Goal: Information Seeking & Learning: Learn about a topic

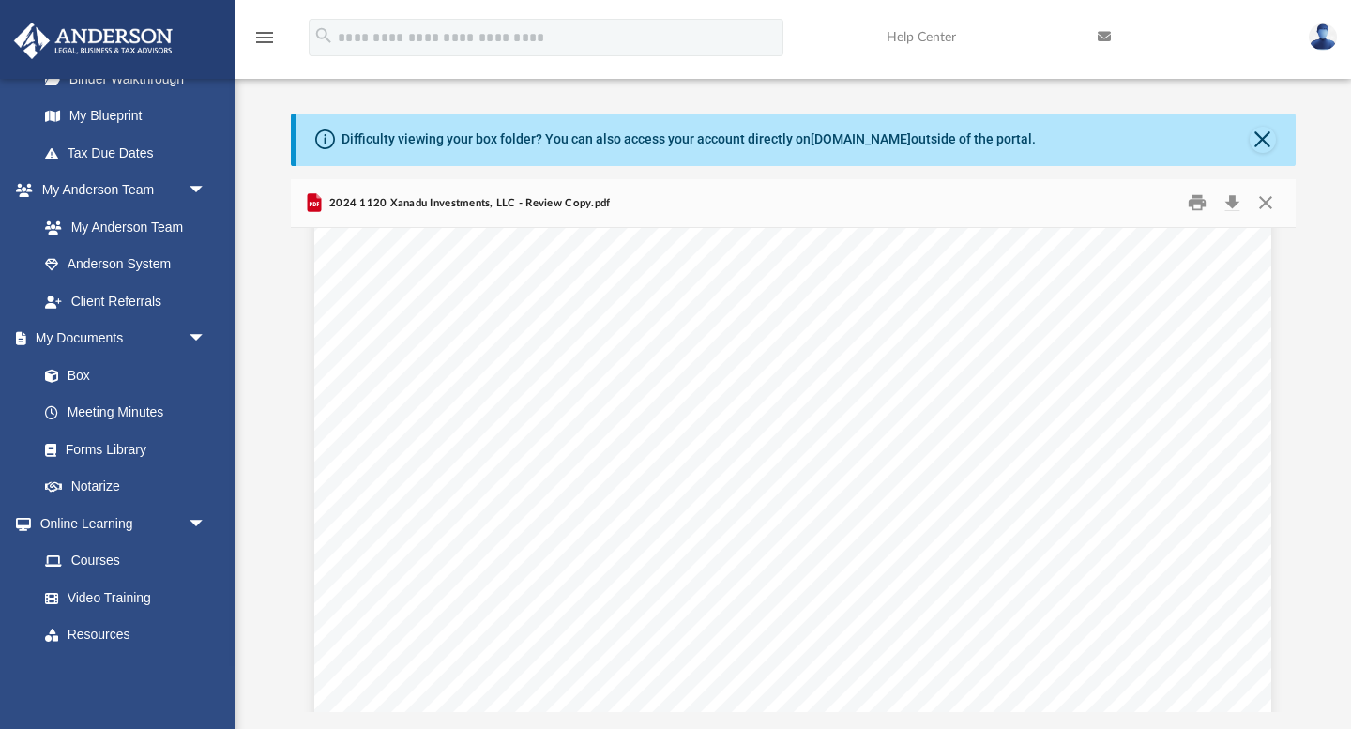
scroll to position [549, 0]
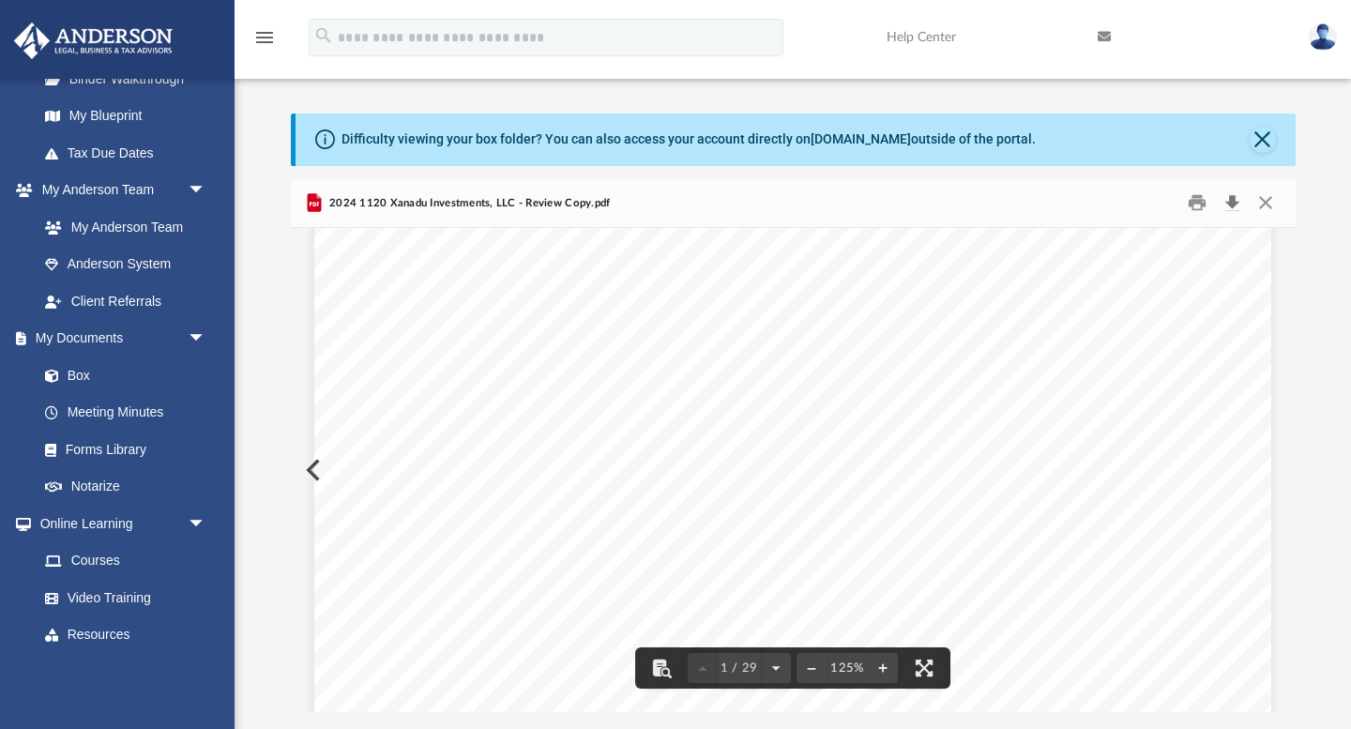
click at [1235, 201] on button "Download" at bounding box center [1233, 203] width 34 height 29
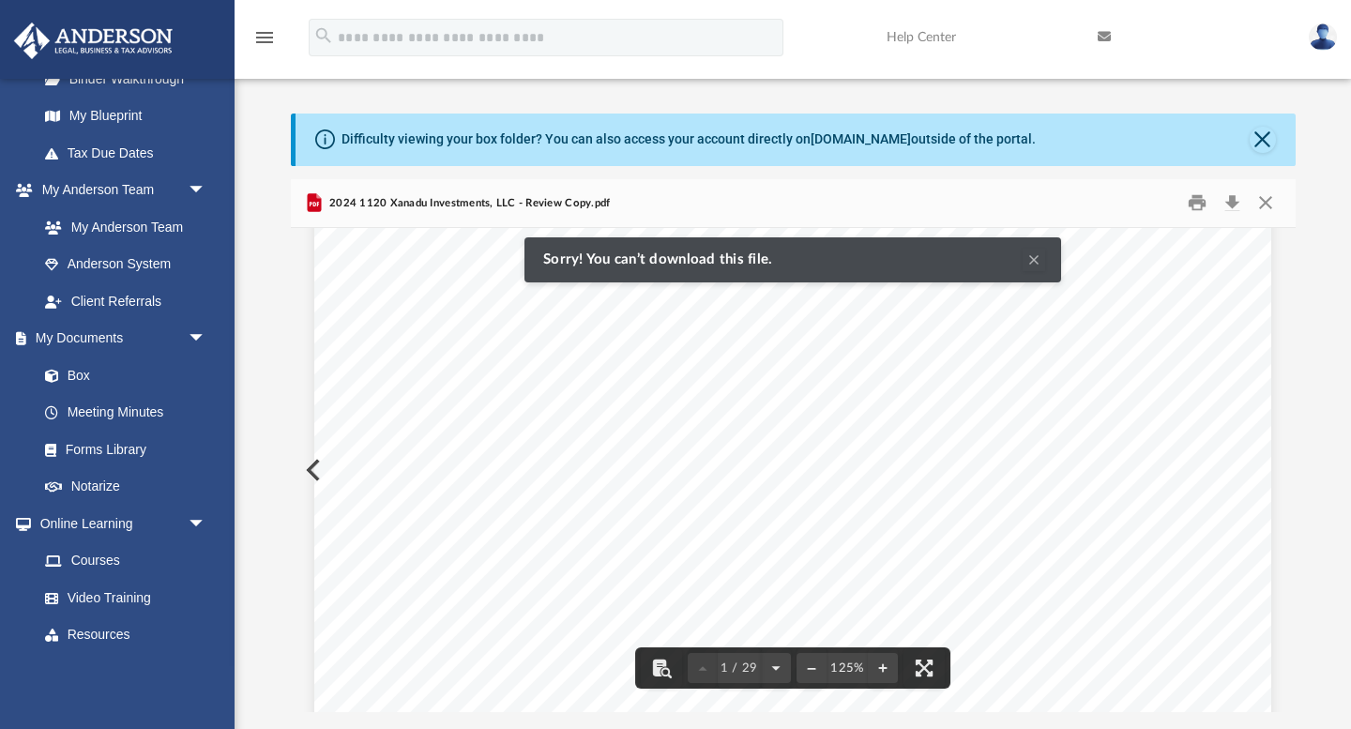
click at [1036, 256] on button "Clear Notification" at bounding box center [1033, 260] width 23 height 23
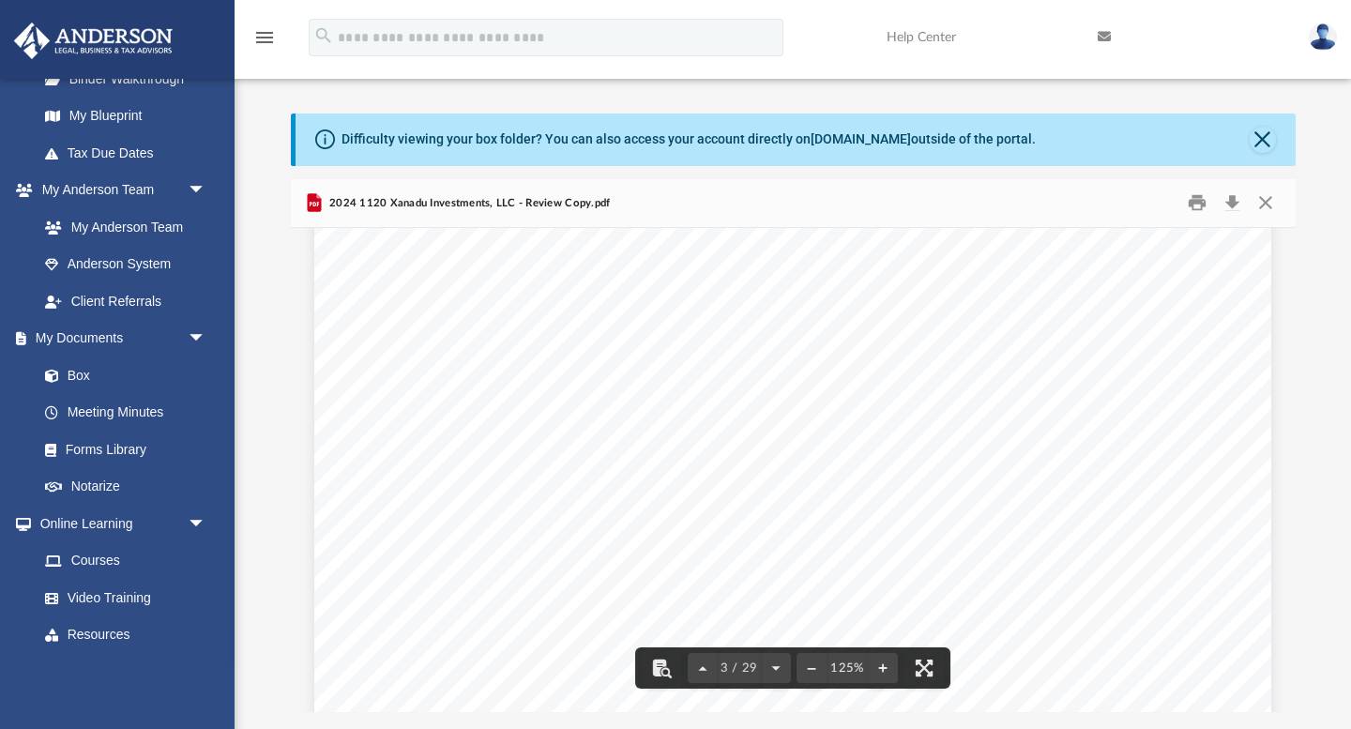
scroll to position [2960, 0]
drag, startPoint x: 654, startPoint y: 336, endPoint x: 608, endPoint y: 336, distance: 46.0
click at [608, 336] on span "Pay the balance due of $187,024 in full as soon as possible." at bounding box center [635, 333] width 416 height 16
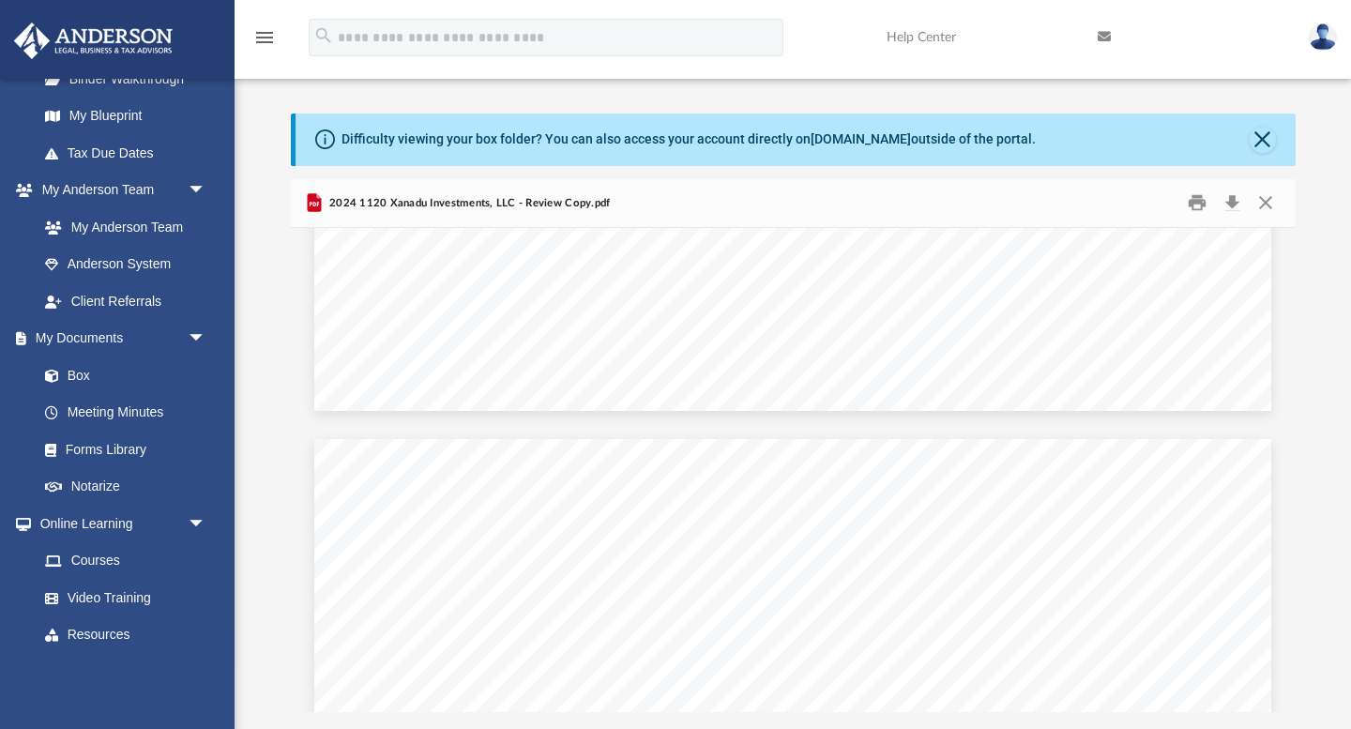
scroll to position [6396, 0]
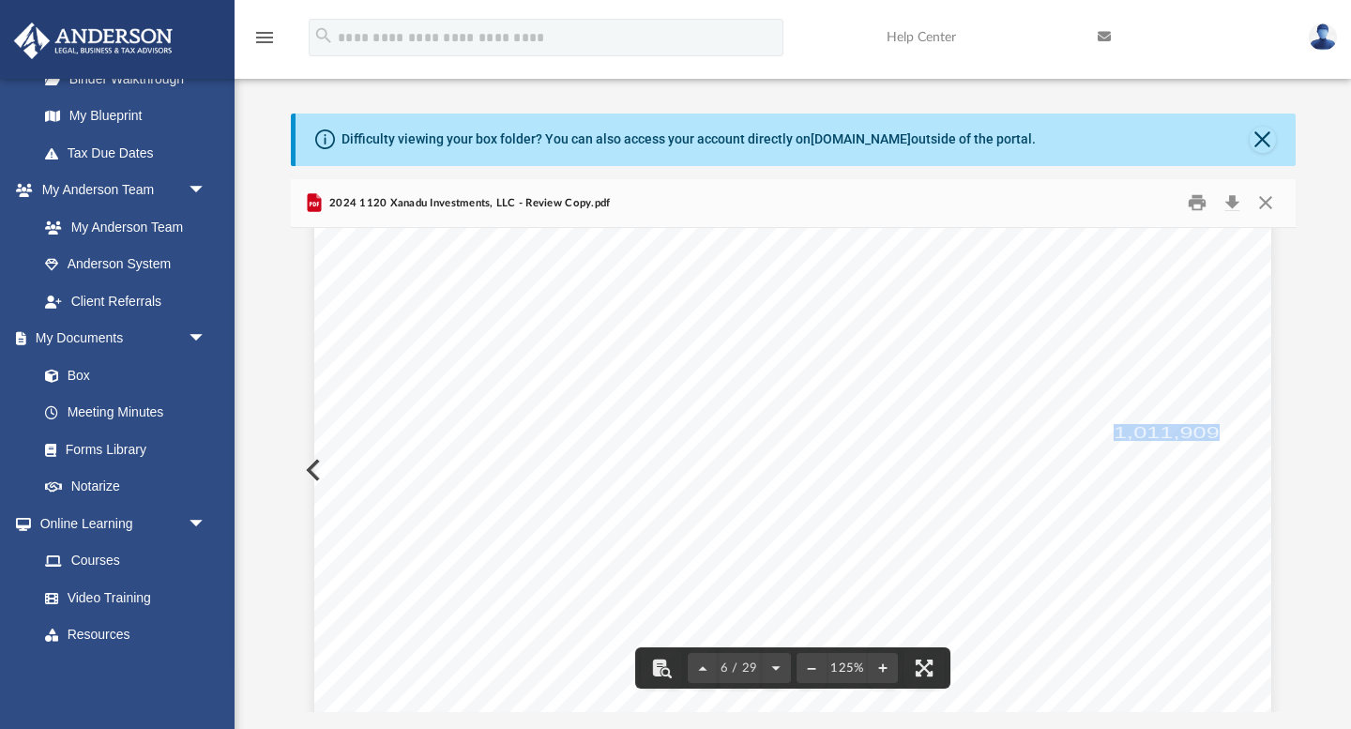
drag, startPoint x: 1114, startPoint y: 431, endPoint x: 1212, endPoint y: 427, distance: 97.6
click at [1212, 427] on span "1,011,909." at bounding box center [1169, 432] width 113 height 15
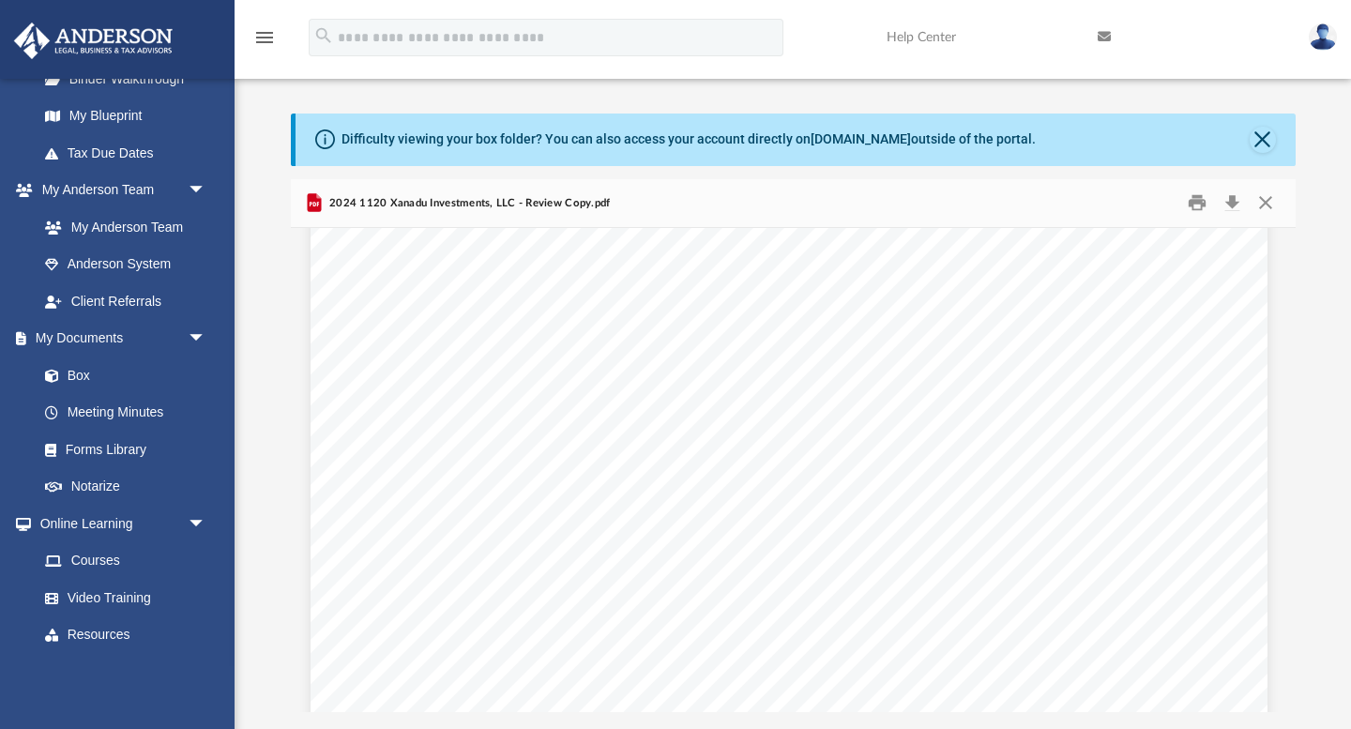
scroll to position [10313, 4]
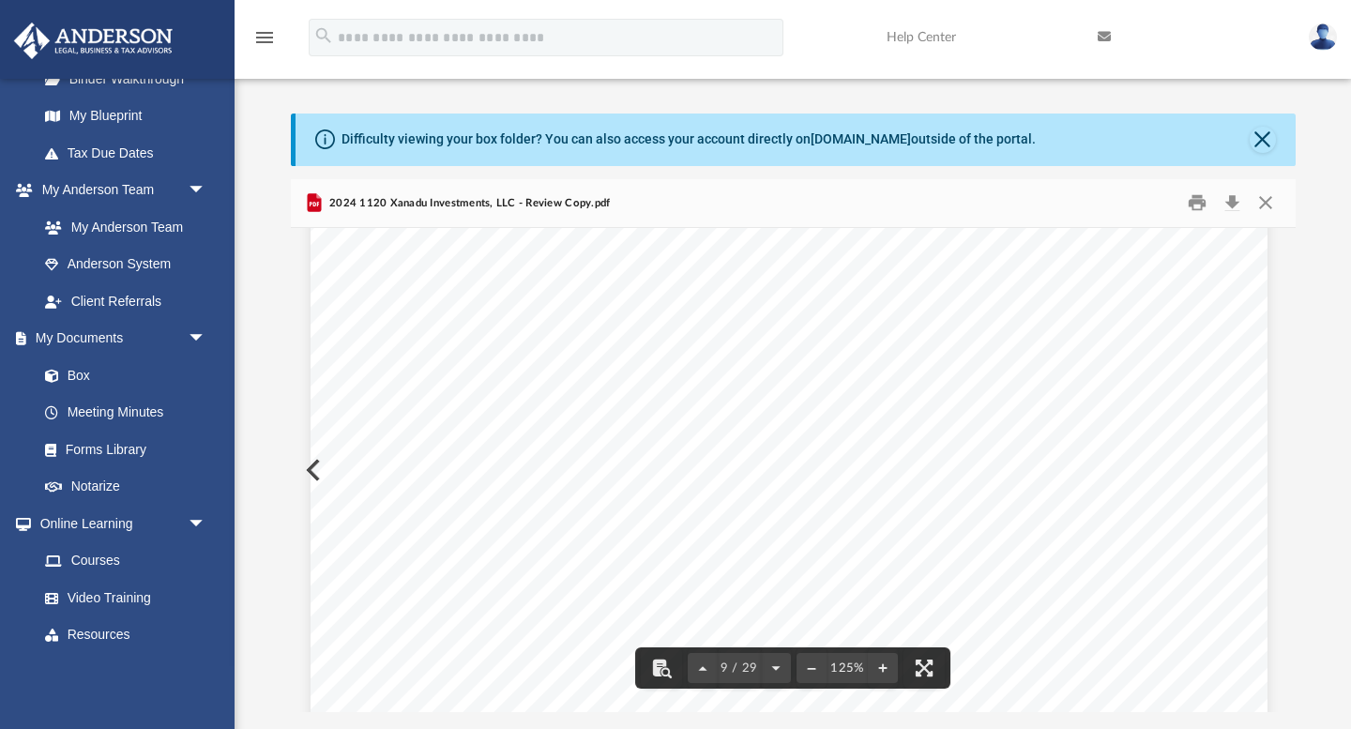
click at [519, 393] on span "Subtract" at bounding box center [509, 393] width 41 height 12
drag, startPoint x: 1207, startPoint y: 388, endPoint x: 1123, endPoint y: 391, distance: 84.5
click at [1123, 391] on span "241,274." at bounding box center [1165, 389] width 88 height 15
drag, startPoint x: 1119, startPoint y: 482, endPoint x: 1191, endPoint y: 480, distance: 72.2
click at [1191, 480] on div "For calendar year [DATE] or tax year beginning , ending Department of the Treas…" at bounding box center [788, 678] width 957 height 1238
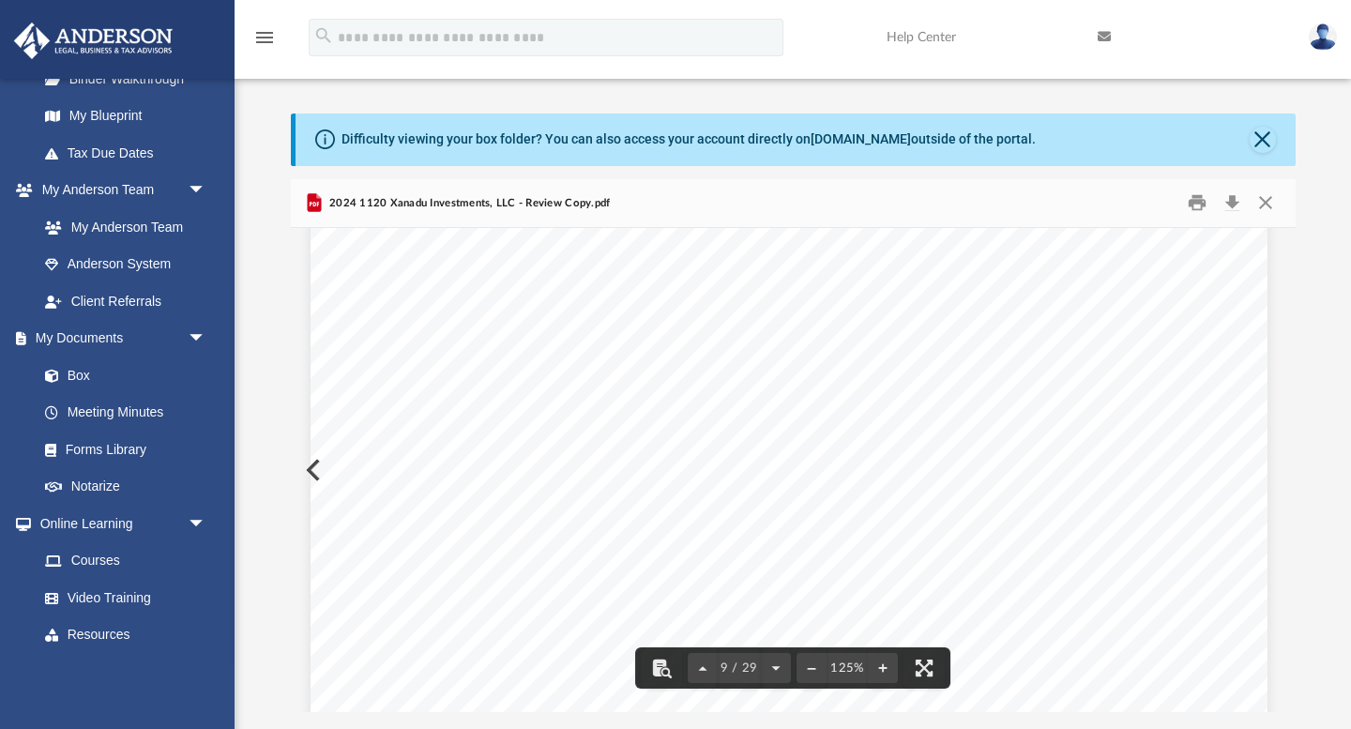
scroll to position [10552, 4]
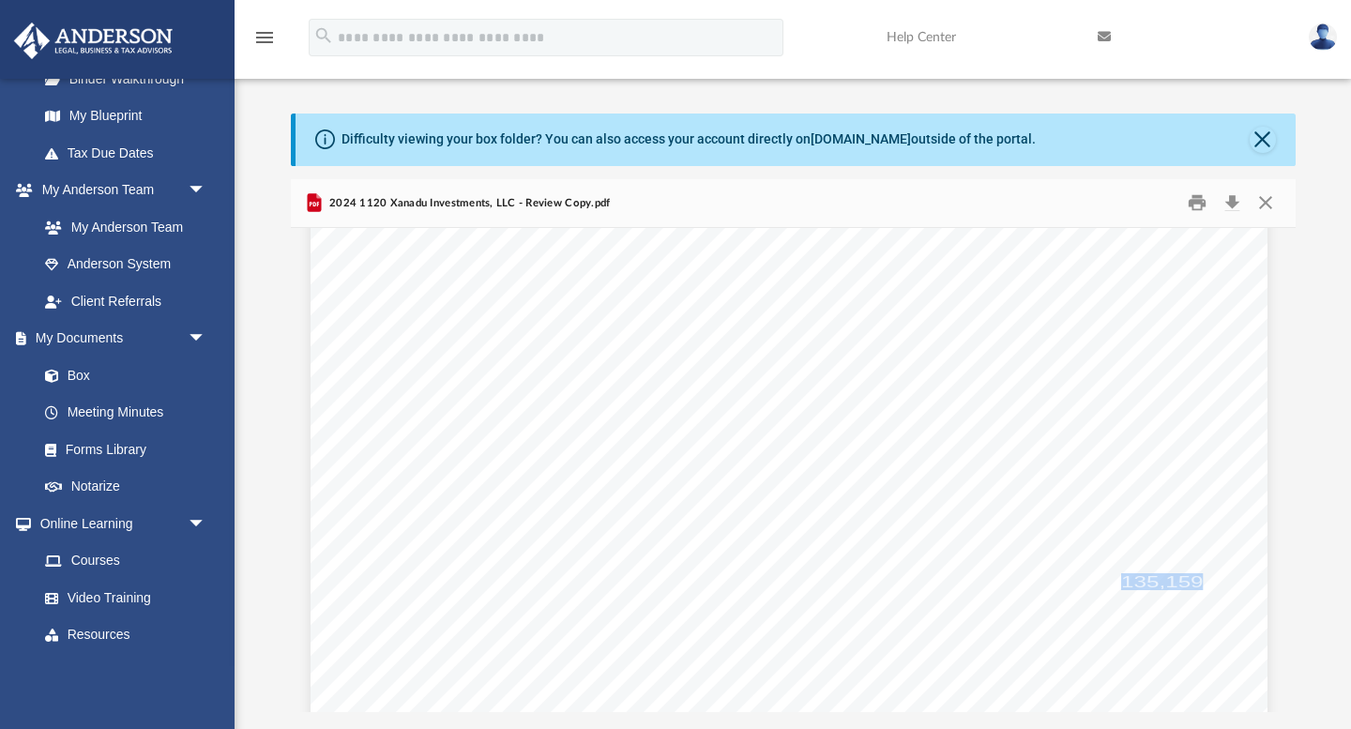
drag, startPoint x: 1125, startPoint y: 575, endPoint x: 1201, endPoint y: 577, distance: 76.0
click at [1201, 577] on span "135,159." at bounding box center [1165, 581] width 88 height 15
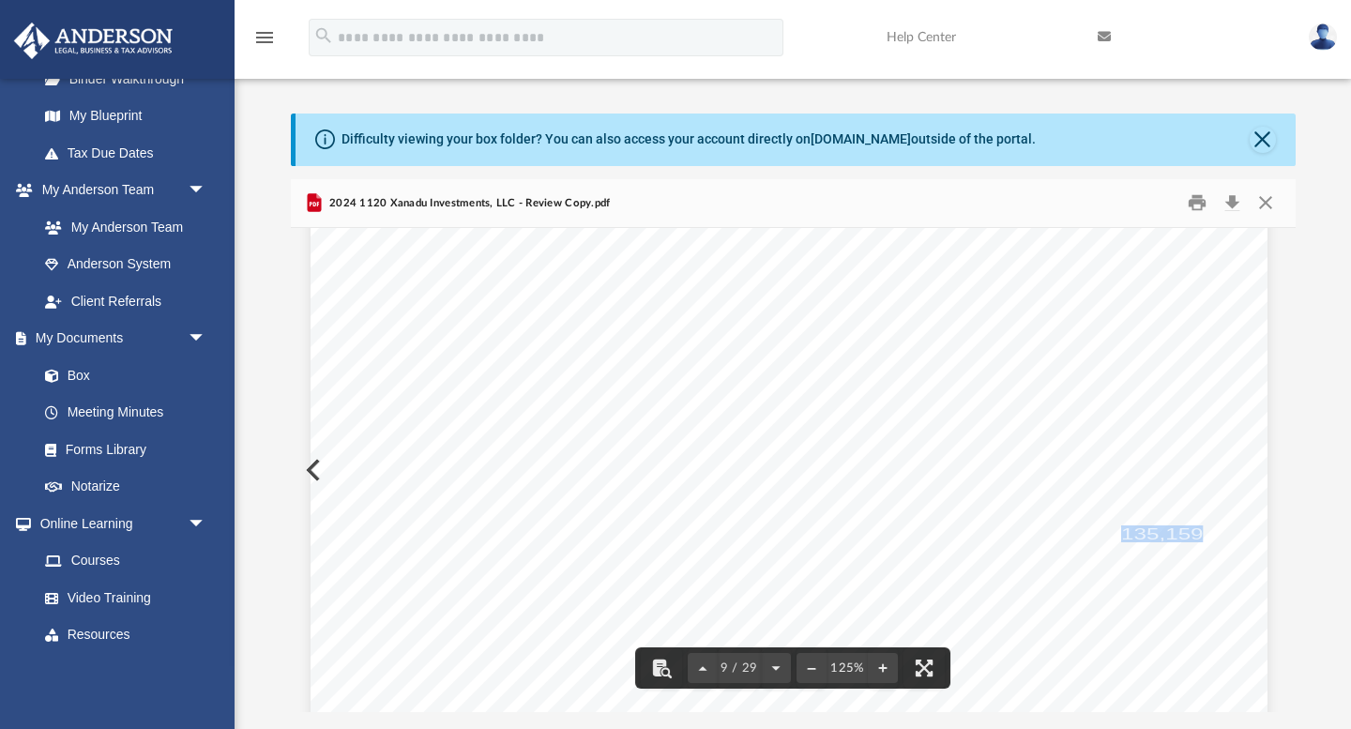
scroll to position [10601, 4]
drag, startPoint x: 1117, startPoint y: 552, endPoint x: 1208, endPoint y: 548, distance: 91.1
click at [1208, 548] on div "For calendar year [DATE] or tax year beginning , ending Department of the Treas…" at bounding box center [788, 390] width 957 height 1238
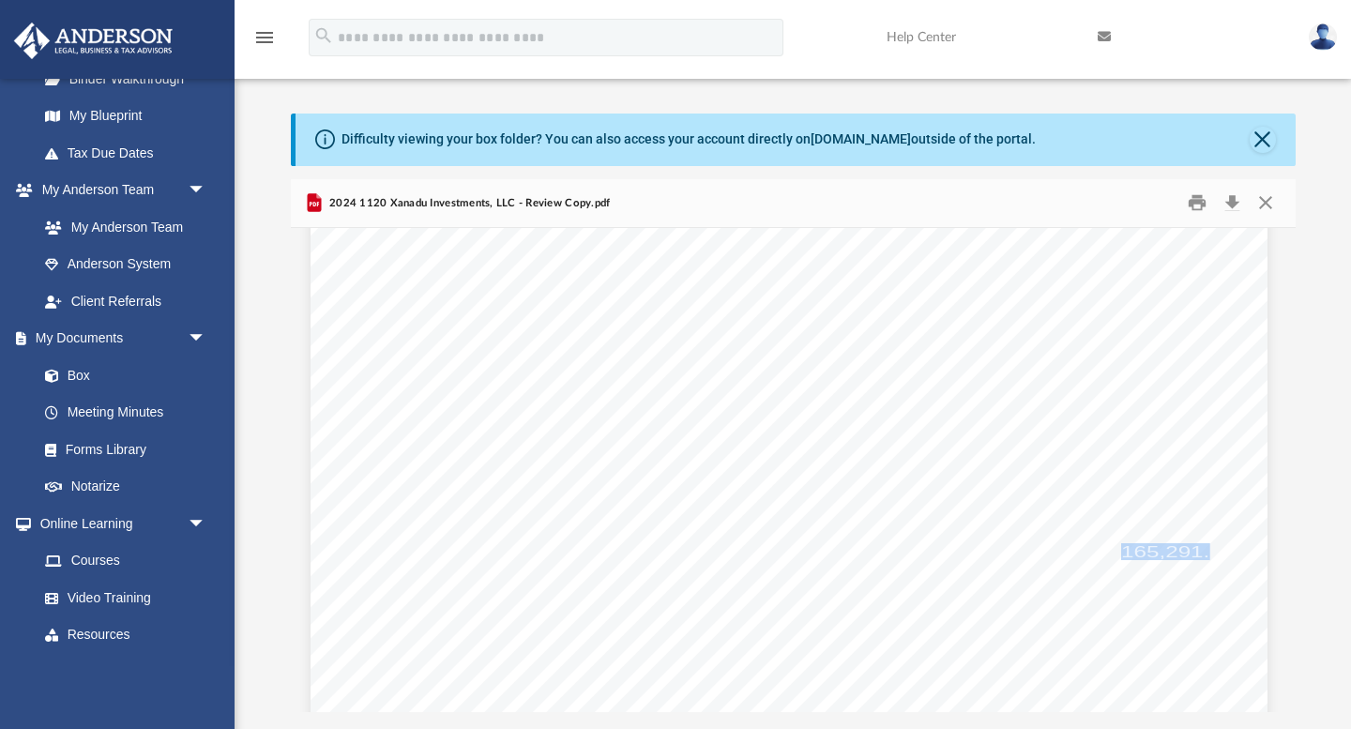
drag, startPoint x: 1208, startPoint y: 548, endPoint x: 1123, endPoint y: 544, distance: 85.4
click at [1123, 544] on span "165,291." at bounding box center [1165, 551] width 88 height 15
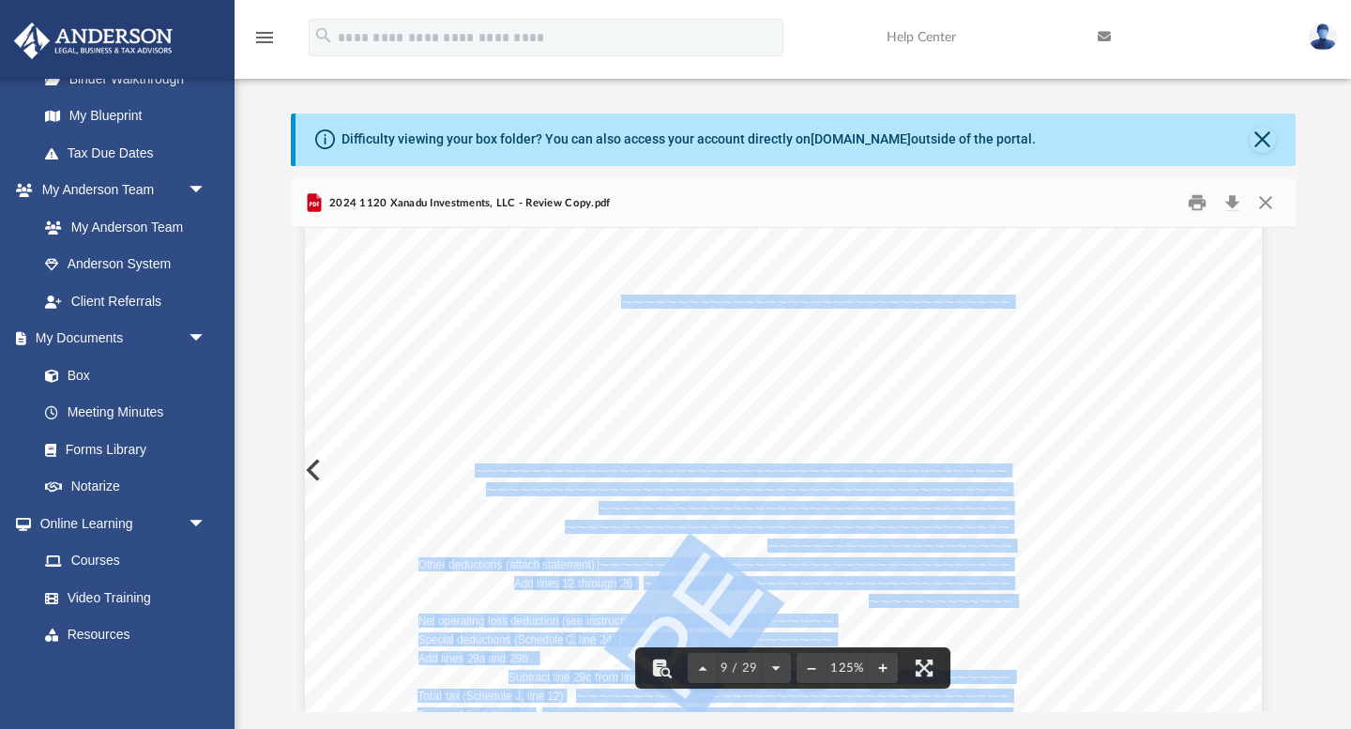
drag, startPoint x: 420, startPoint y: 560, endPoint x: 776, endPoint y: 563, distance: 355.5
click at [776, 563] on div "For calendar year [DATE] or tax year beginning , ending Department of the Treas…" at bounding box center [783, 417] width 957 height 1238
click at [1212, 564] on div "For calendar year [DATE] or tax year beginning , ending Department of the Treas…" at bounding box center [783, 417] width 957 height 1238
click at [1210, 561] on div "For calendar year [DATE] or tax year beginning , ending Department of the Treas…" at bounding box center [783, 417] width 957 height 1238
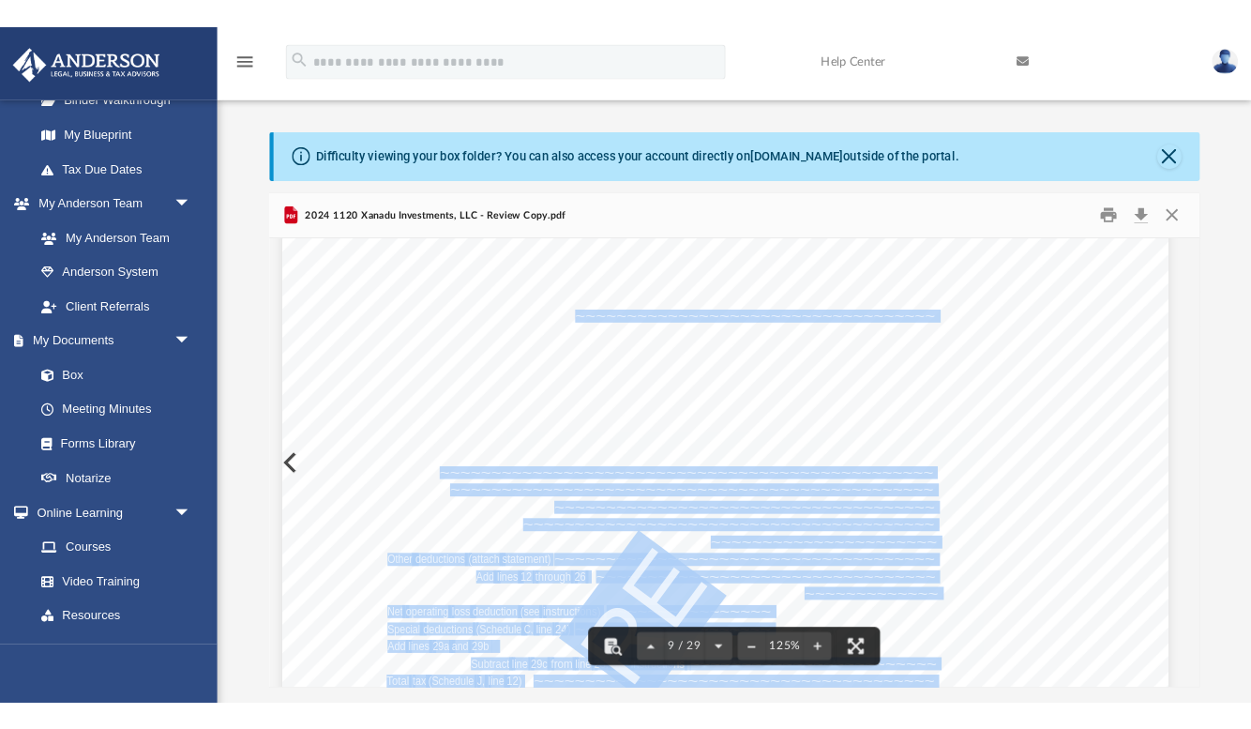
scroll to position [10580, 9]
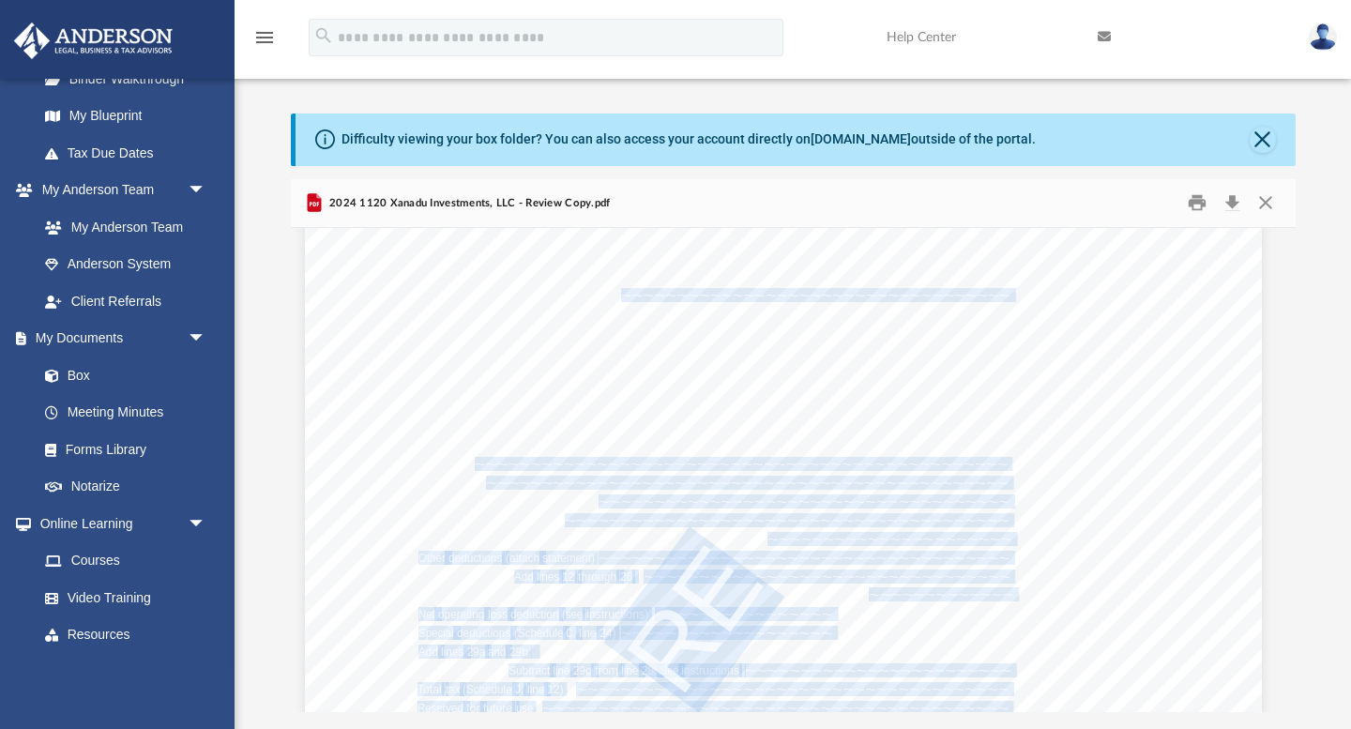
click at [1236, 559] on div "For calendar year [DATE] or tax year beginning , ending Department of the Treas…" at bounding box center [783, 411] width 957 height 1238
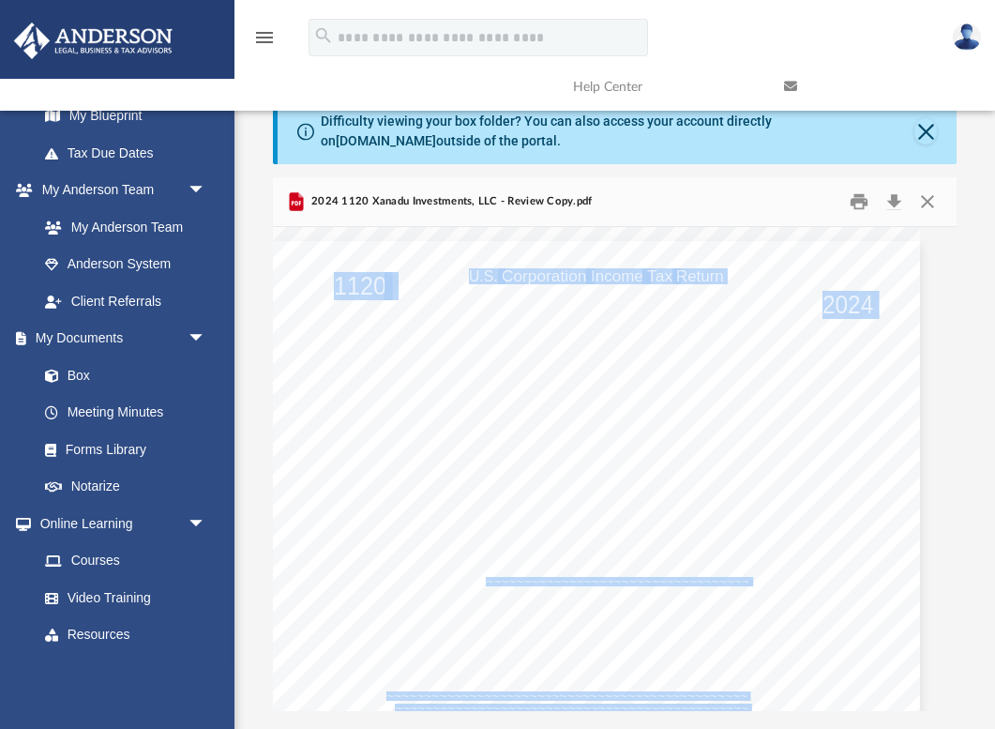
scroll to position [426, 685]
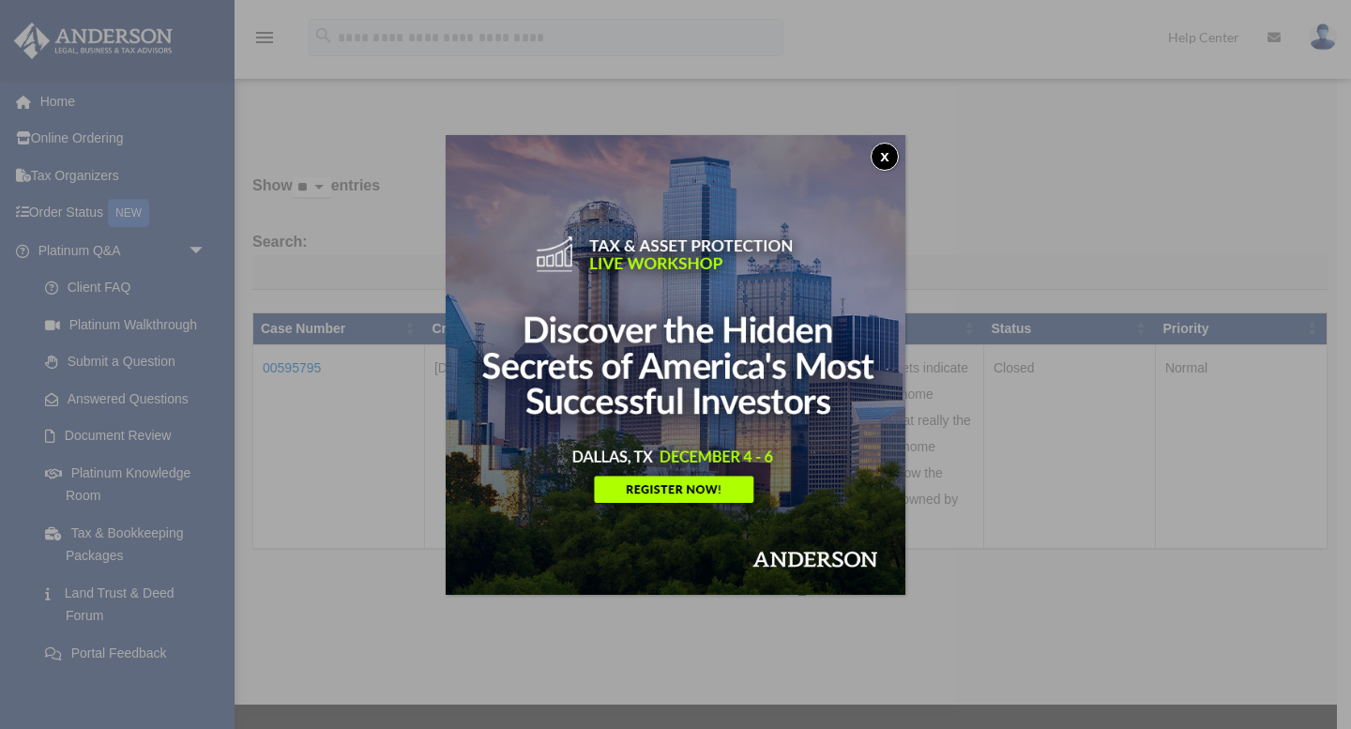
click at [881, 158] on button "x" at bounding box center [884, 157] width 28 height 28
